Goal: Task Accomplishment & Management: Use online tool/utility

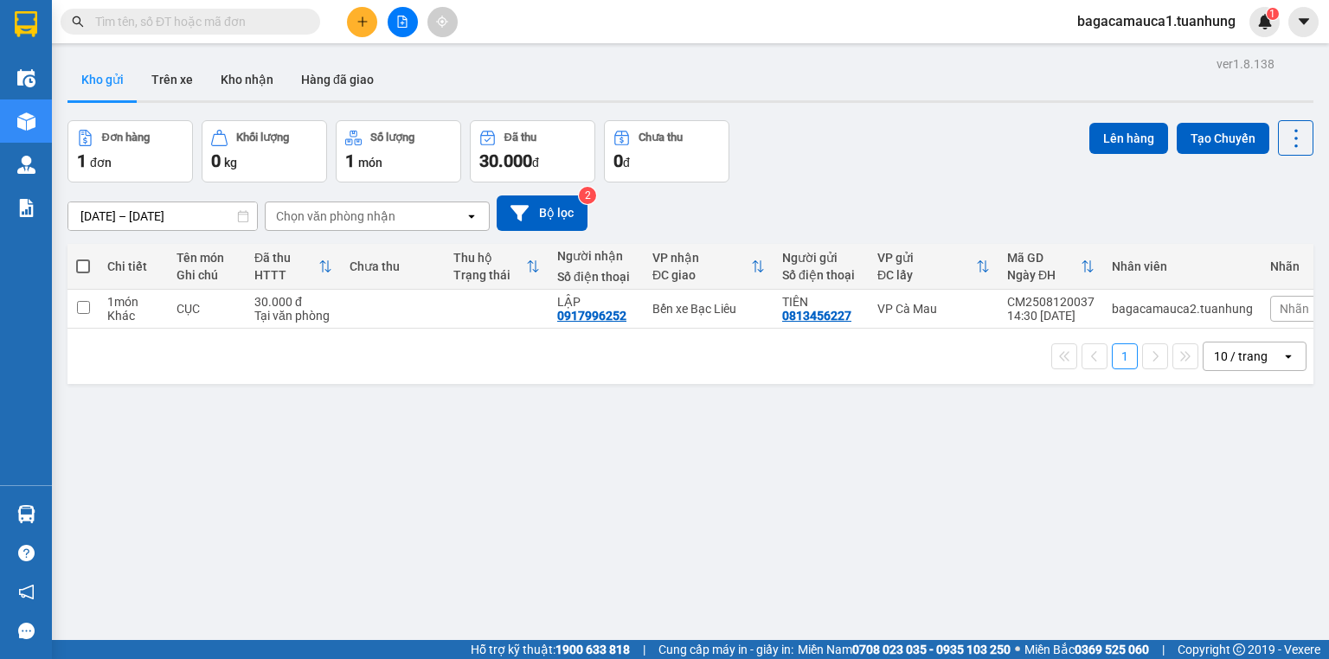
click at [267, 25] on input "text" at bounding box center [197, 21] width 204 height 19
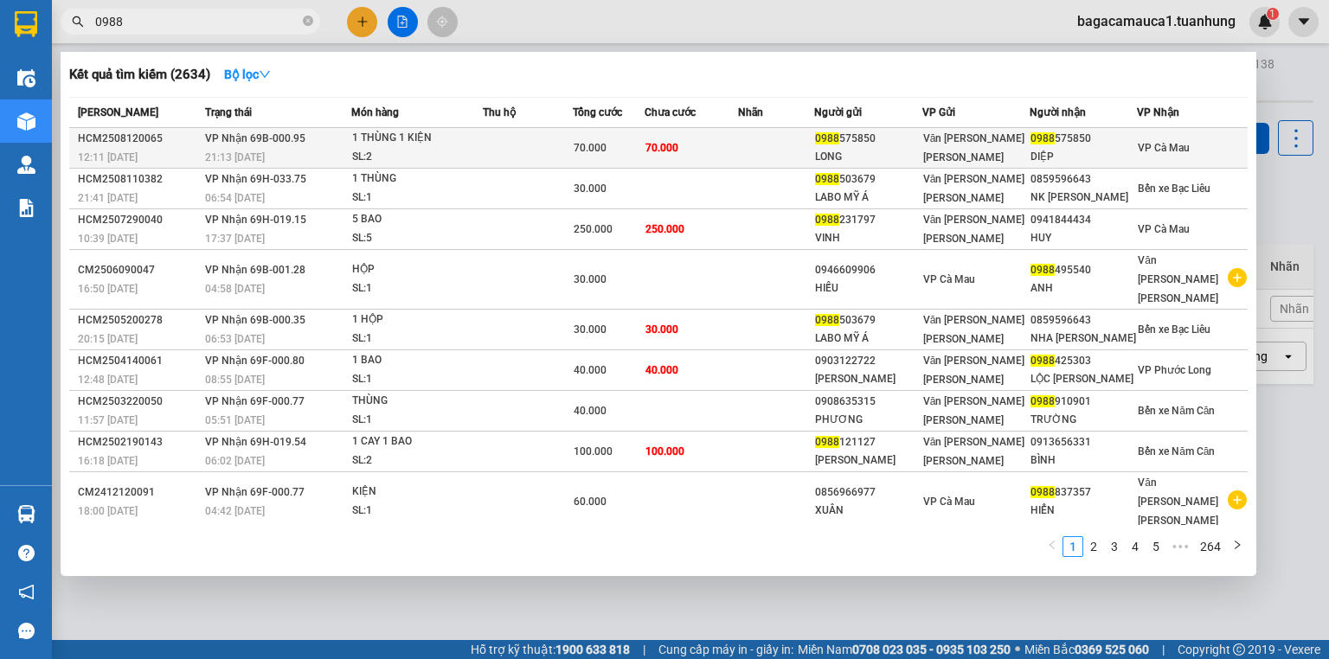
type input "0988"
click at [658, 149] on span "70.000" at bounding box center [661, 148] width 33 height 12
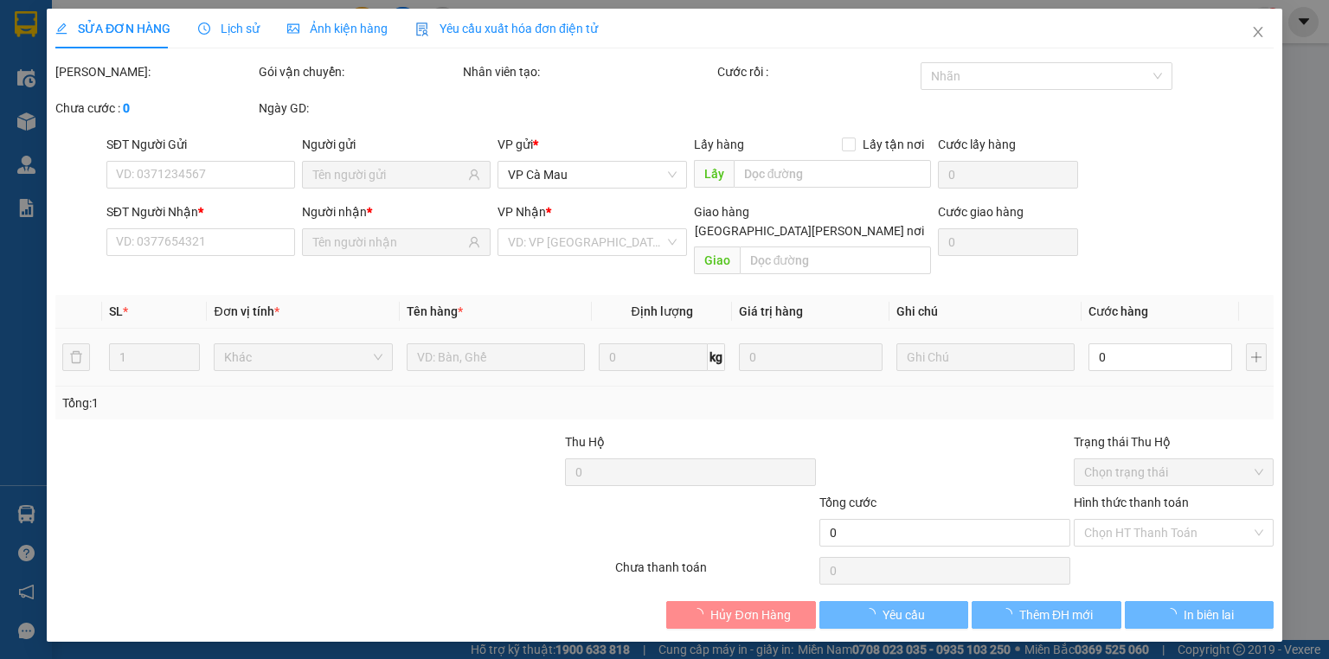
type input "0988575850"
type input "LONG"
type input "0988575850"
type input "DIỆP"
type input "70.000"
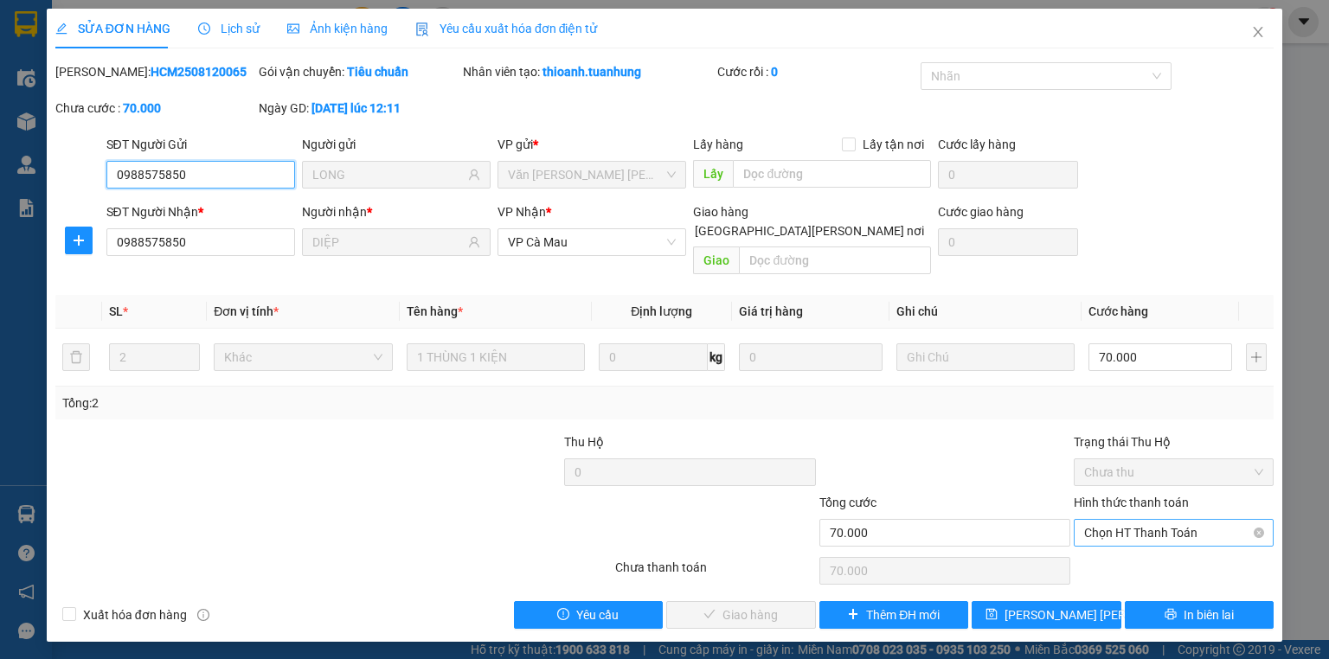
click at [1204, 520] on span "Chọn HT Thanh Toán" at bounding box center [1173, 533] width 179 height 26
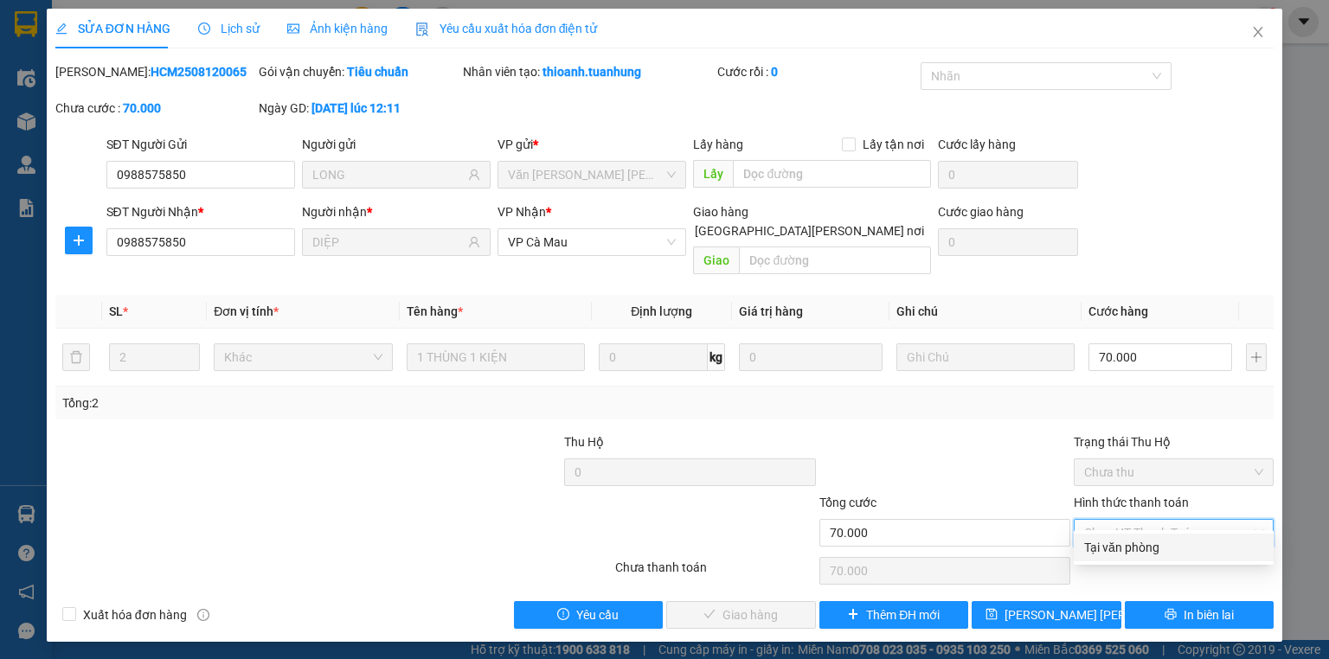
click at [1153, 549] on div "Tại văn phòng" at bounding box center [1173, 547] width 179 height 19
type input "0"
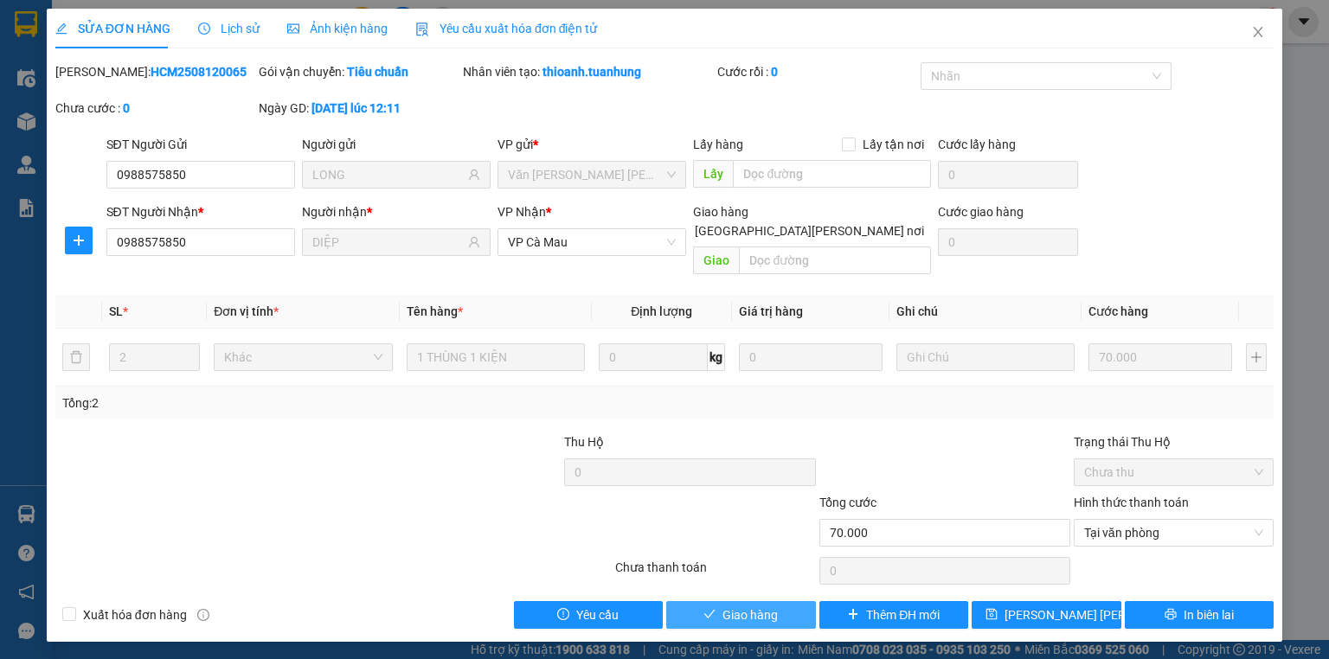
click at [748, 606] on span "Giao hàng" at bounding box center [749, 615] width 55 height 19
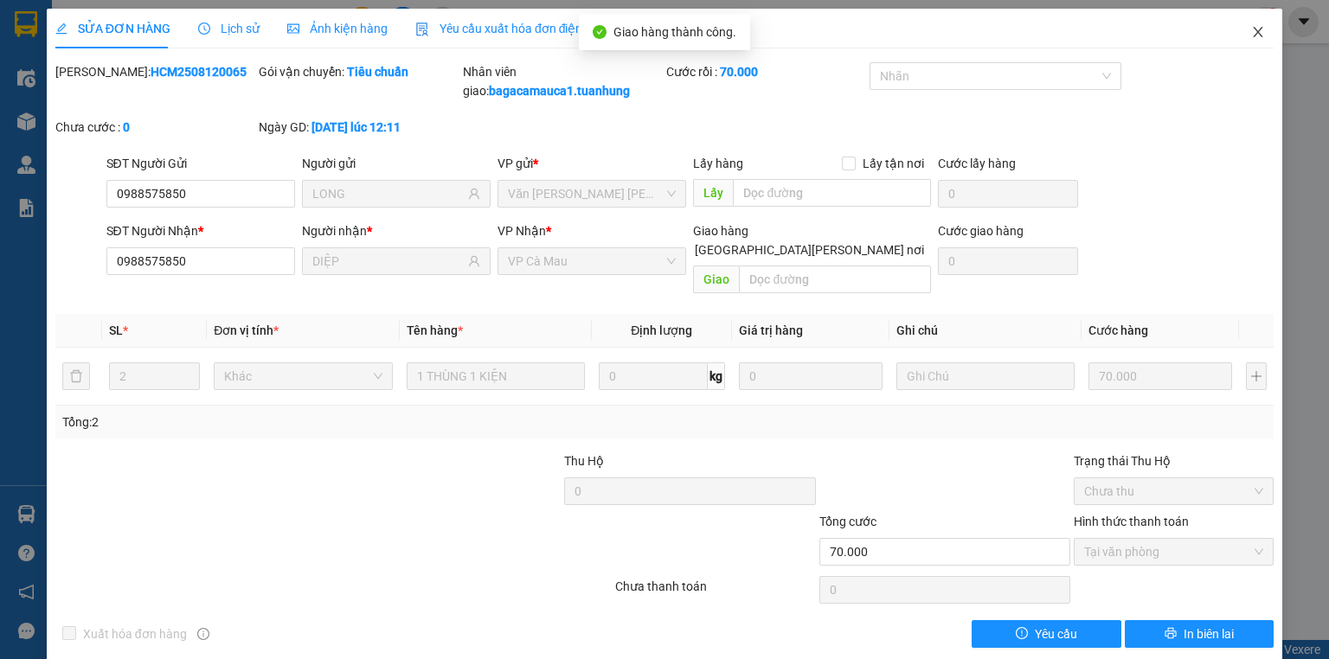
click at [1253, 27] on icon "close" at bounding box center [1258, 32] width 14 height 14
